Goal: Book appointment/travel/reservation

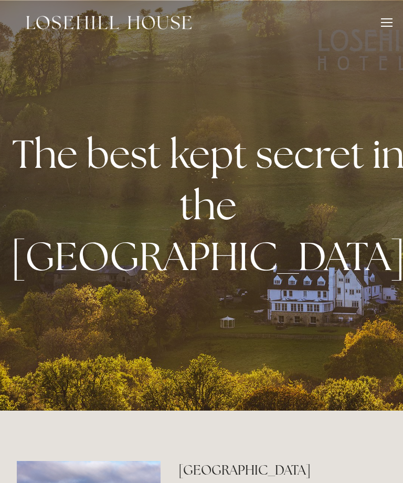
click at [323, 293] on div "The best kept secret in the Peak District" at bounding box center [201, 205] width 403 height 217
click at [387, 29] on div at bounding box center [387, 24] width 12 height 12
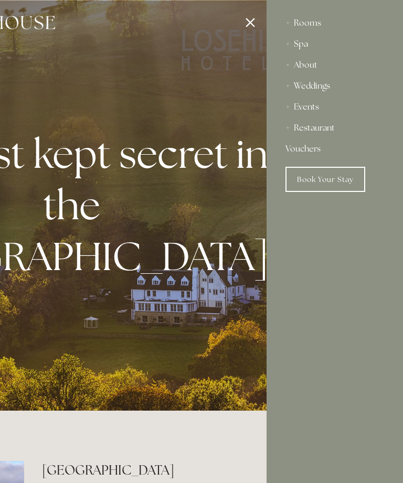
click at [295, 50] on div "Spa" at bounding box center [335, 44] width 99 height 21
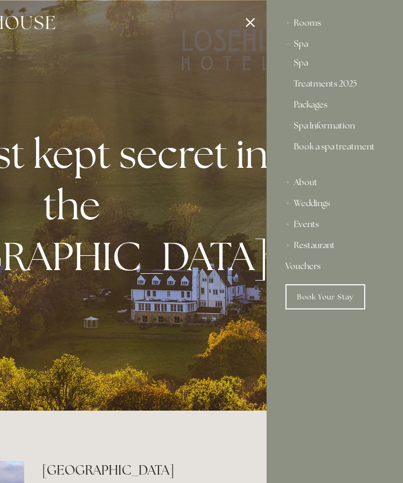
click at [249, 25] on div at bounding box center [65, 241] width 403 height 483
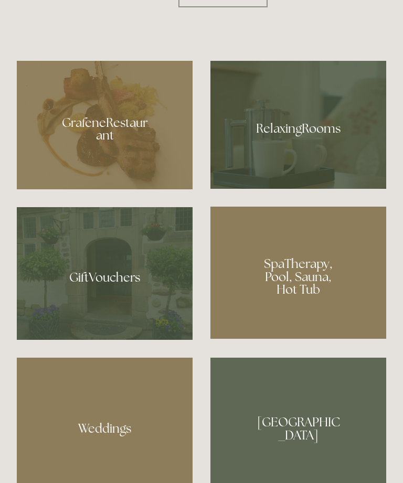
scroll to position [710, 0]
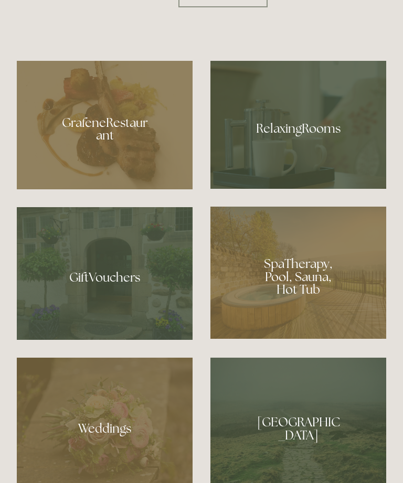
click at [298, 311] on div at bounding box center [298, 273] width 176 height 132
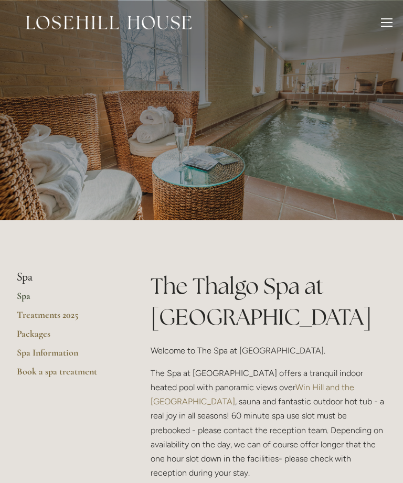
click at [386, 28] on div at bounding box center [387, 24] width 12 height 12
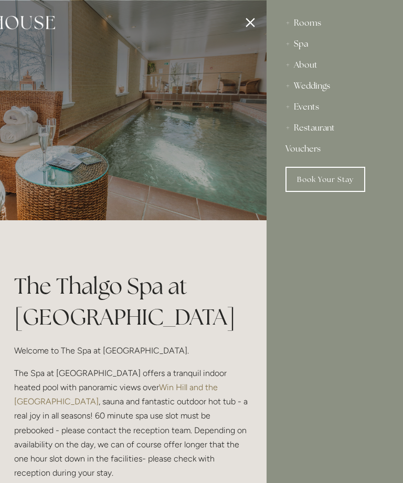
click at [295, 27] on div "Rooms" at bounding box center [335, 23] width 99 height 21
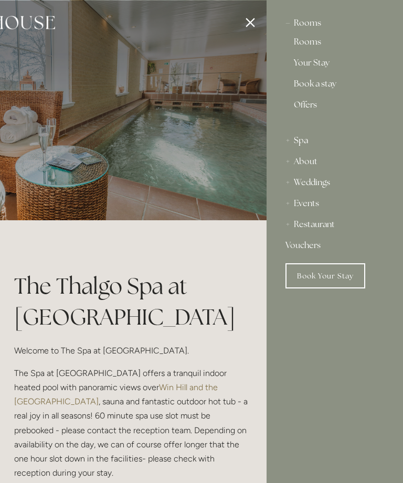
click at [303, 31] on div "Rooms" at bounding box center [335, 23] width 99 height 21
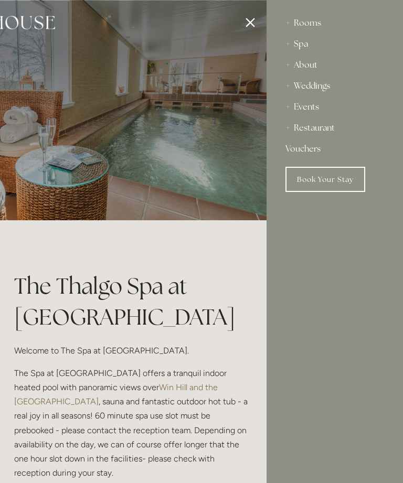
click at [308, 27] on div "Rooms" at bounding box center [335, 23] width 99 height 21
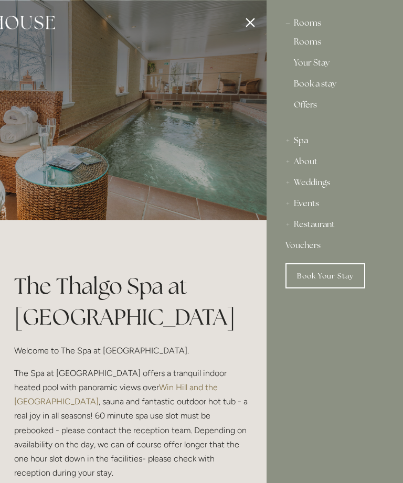
click at [309, 50] on link "Rooms" at bounding box center [335, 44] width 82 height 13
click at [314, 69] on link "Your Stay" at bounding box center [335, 65] width 82 height 13
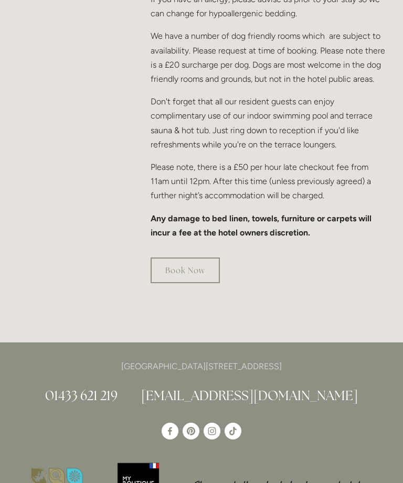
scroll to position [859, 0]
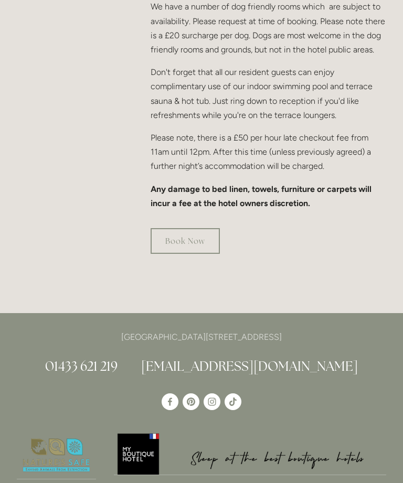
click at [187, 228] on link "Book Now" at bounding box center [185, 241] width 69 height 26
